Goal: Check status

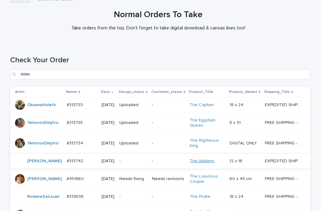
scroll to position [154, 0]
